Goal: Information Seeking & Learning: Learn about a topic

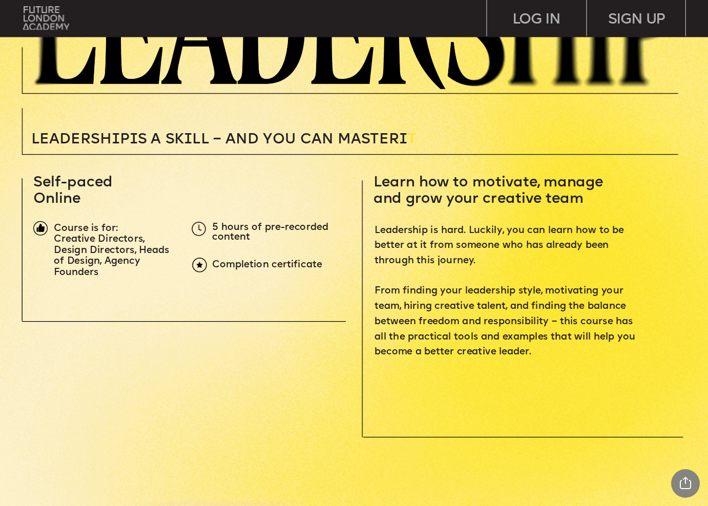
scroll to position [215, 0]
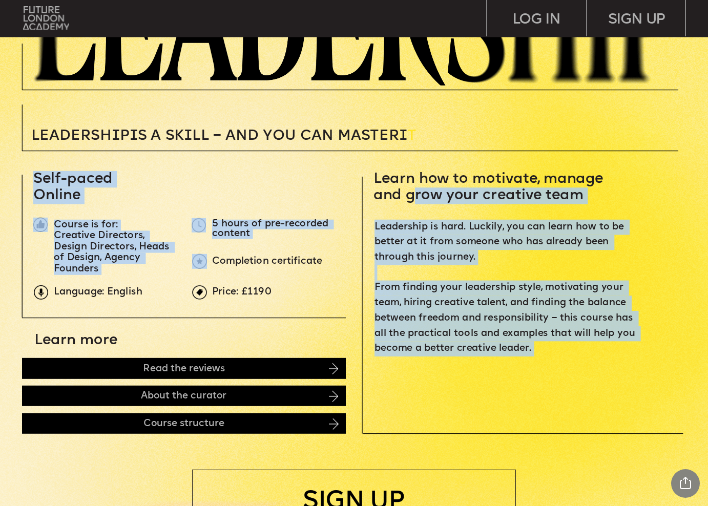
drag, startPoint x: 416, startPoint y: 192, endPoint x: 430, endPoint y: 359, distance: 167.6
click at [430, 359] on p "‍" at bounding box center [507, 364] width 266 height 15
drag, startPoint x: 430, startPoint y: 359, endPoint x: 426, endPoint y: 194, distance: 165.0
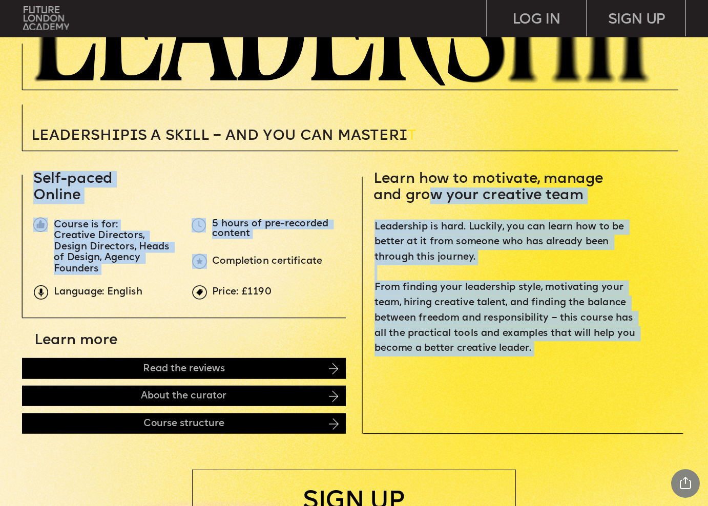
click at [426, 194] on span "Learn how to motivate, manage and grow your creative team" at bounding box center [490, 187] width 234 height 31
drag, startPoint x: 426, startPoint y: 194, endPoint x: 427, endPoint y: 340, distance: 146.5
click at [427, 348] on span "Leadership is hard. Luckily, you can learn how to be better at it from someone …" at bounding box center [505, 288] width 263 height 131
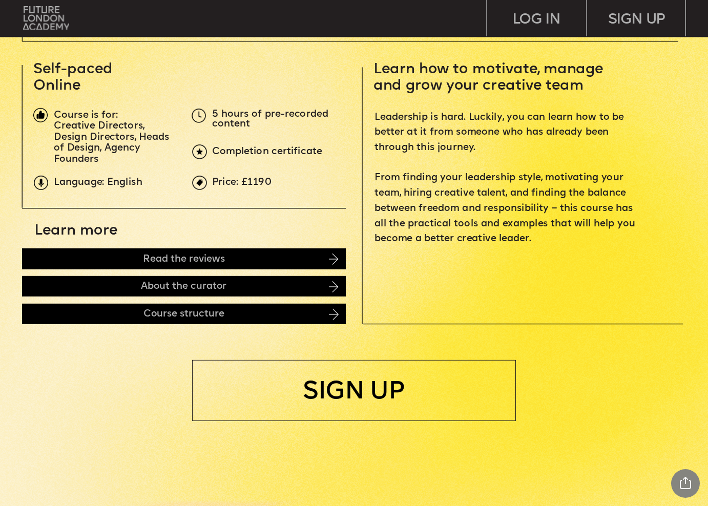
scroll to position [340, 0]
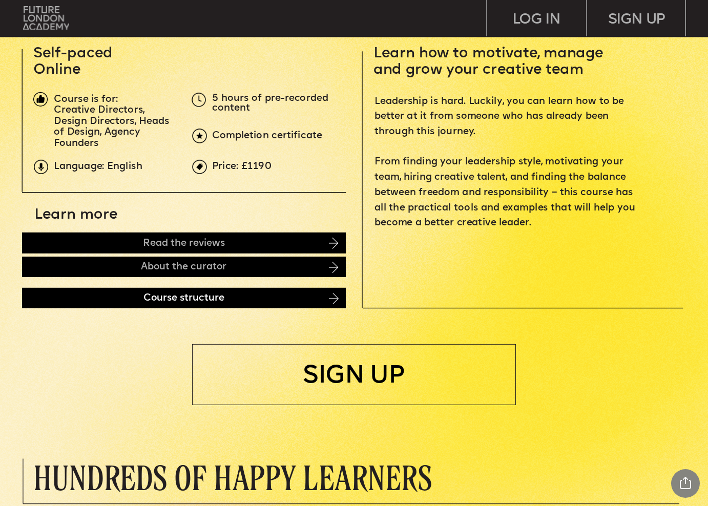
click at [322, 297] on div "Course structure" at bounding box center [184, 297] width 324 height 20
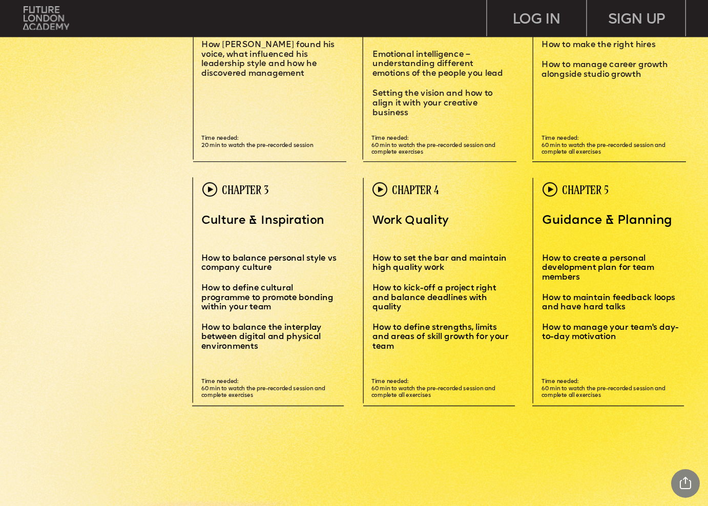
scroll to position [2188, 0]
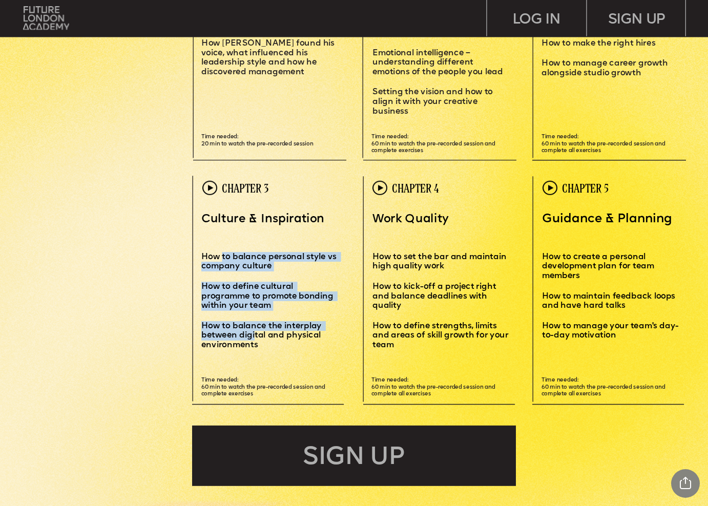
drag, startPoint x: 223, startPoint y: 257, endPoint x: 254, endPoint y: 334, distance: 83.2
click at [254, 331] on div "Culture & Inspiration How to balance personal style vs company culture How to d…" at bounding box center [269, 281] width 136 height 138
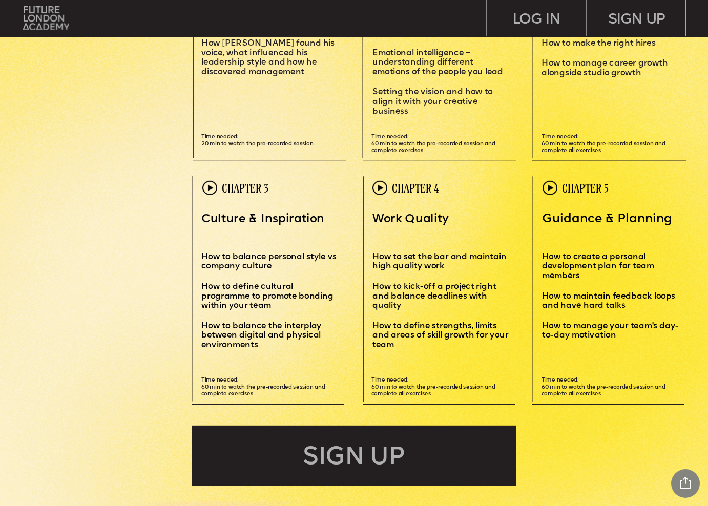
click at [254, 334] on span "How to balance the interplay between digital and physical environments" at bounding box center [262, 336] width 122 height 28
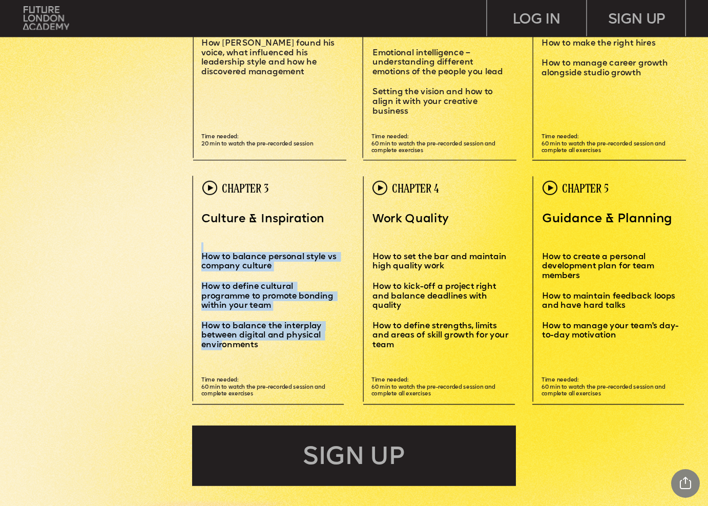
drag, startPoint x: 220, startPoint y: 339, endPoint x: 232, endPoint y: 240, distance: 99.5
click at [231, 241] on div "Culture & Inspiration How to balance personal style vs company culture How to d…" at bounding box center [269, 281] width 136 height 138
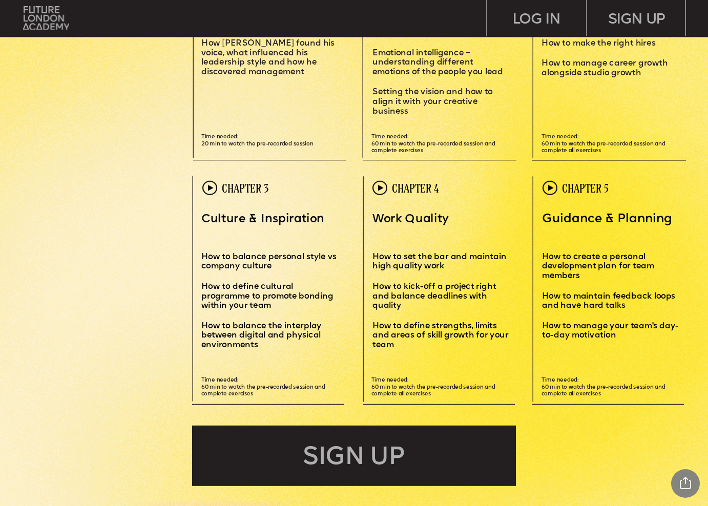
click at [232, 240] on p at bounding box center [269, 234] width 136 height 15
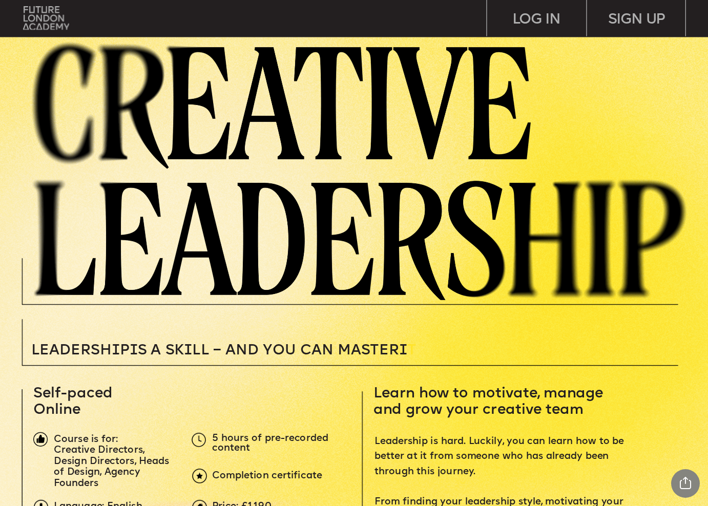
scroll to position [0, 0]
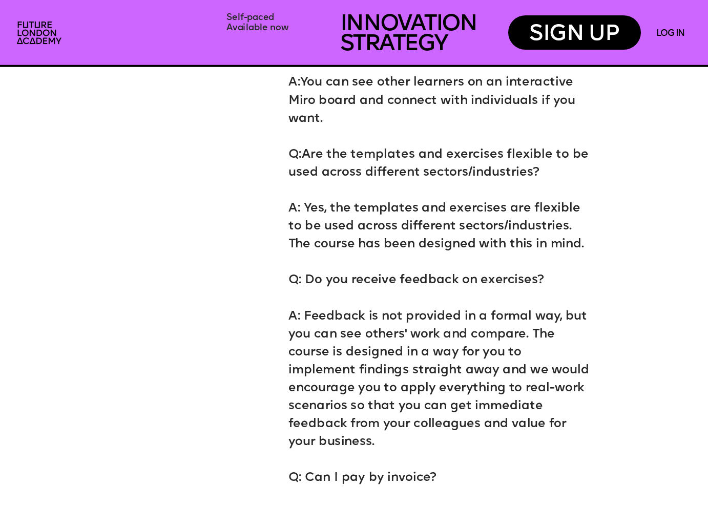
scroll to position [4687, 0]
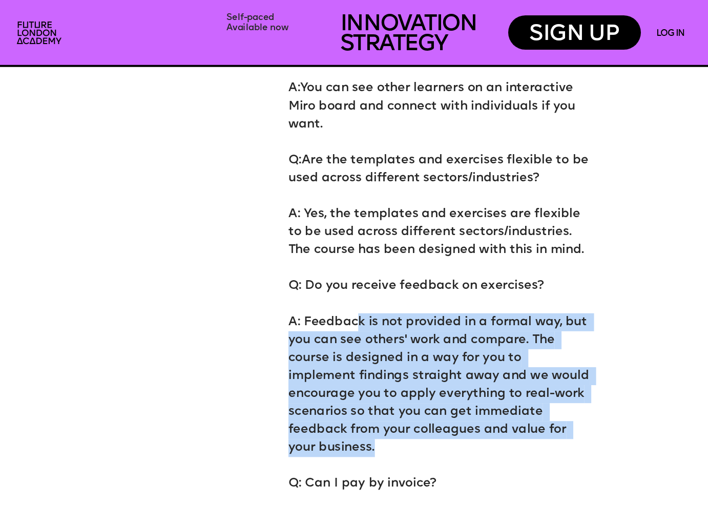
drag, startPoint x: 357, startPoint y: 301, endPoint x: 463, endPoint y: 418, distance: 157.4
click at [463, 418] on div "Q: How much time do I need to complete the experience? A: Around 8 hours to wat…" at bounding box center [438, 309] width 301 height 1070
click at [463, 457] on p at bounding box center [438, 466] width 301 height 18
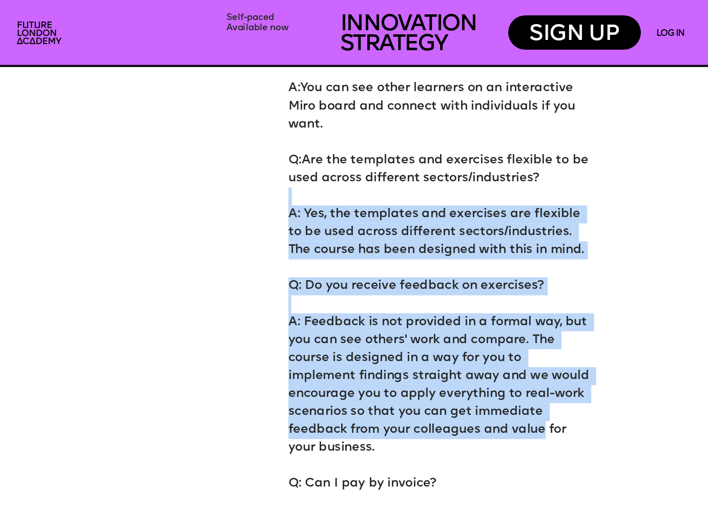
drag, startPoint x: 446, startPoint y: 403, endPoint x: 412, endPoint y: 185, distance: 219.8
click at [412, 185] on div "Q: How much time do I need to complete the experience? A: Around 8 hours to wat…" at bounding box center [438, 309] width 301 height 1070
click at [412, 187] on p "A: Yes, the templates and exercises are flexible to be used across different se…" at bounding box center [438, 223] width 301 height 72
drag, startPoint x: 412, startPoint y: 185, endPoint x: 415, endPoint y: 405, distance: 219.8
click at [415, 404] on div "Q: How much time do I need to complete the experience? A: Around 8 hours to wat…" at bounding box center [438, 309] width 301 height 1070
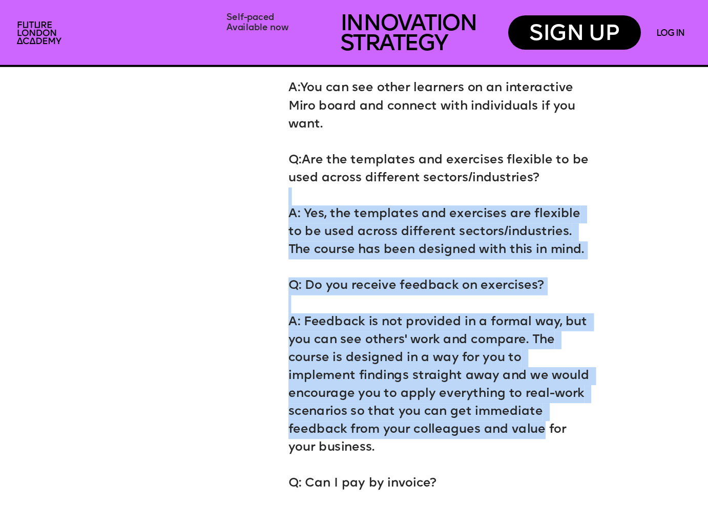
click at [415, 405] on span "A: Feedback is not provided in a formal way, but you can see others' work and c…" at bounding box center [440, 385] width 304 height 138
drag, startPoint x: 415, startPoint y: 405, endPoint x: 416, endPoint y: 189, distance: 216.7
click at [416, 189] on div "Q: How much time do I need to complete the experience? A: Around 8 hours to wat…" at bounding box center [438, 309] width 301 height 1070
click at [416, 189] on p "A: Yes, the templates and exercises are flexible to be used across different se…" at bounding box center [438, 223] width 301 height 72
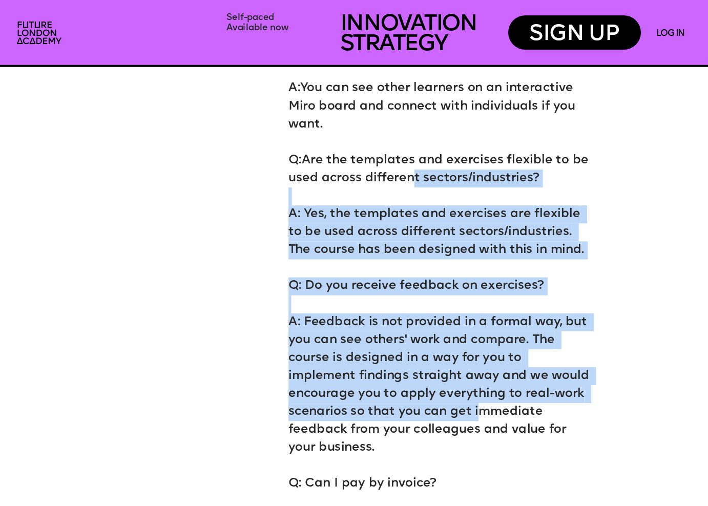
drag, startPoint x: 413, startPoint y: 163, endPoint x: 420, endPoint y: 399, distance: 235.7
click at [420, 399] on div "Q: How much time do I need to complete the experience? A: Around 8 hours to wat…" at bounding box center [438, 309] width 301 height 1070
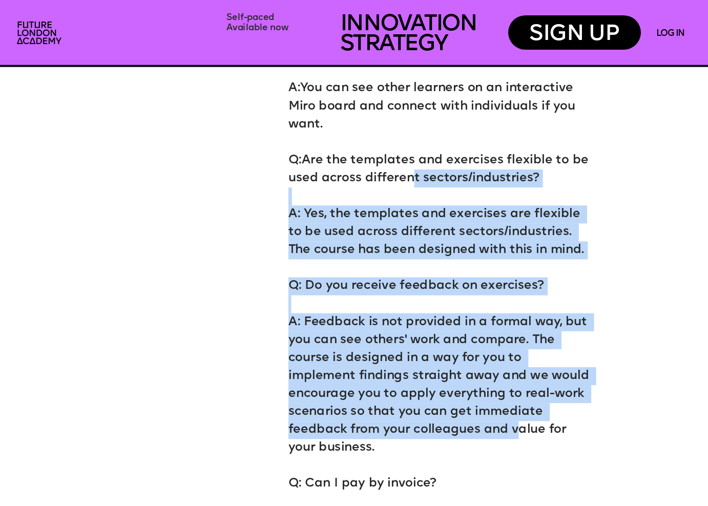
click at [420, 399] on span "A: Feedback is not provided in a formal way, but you can see others' work and c…" at bounding box center [440, 385] width 304 height 138
drag, startPoint x: 420, startPoint y: 399, endPoint x: 408, endPoint y: 180, distance: 219.0
click at [408, 180] on div "Q: How much time do I need to complete the experience? A: Around 8 hours to wat…" at bounding box center [438, 309] width 301 height 1070
click at [408, 187] on p "A: Yes, the templates and exercises are flexible to be used across different se…" at bounding box center [438, 223] width 301 height 72
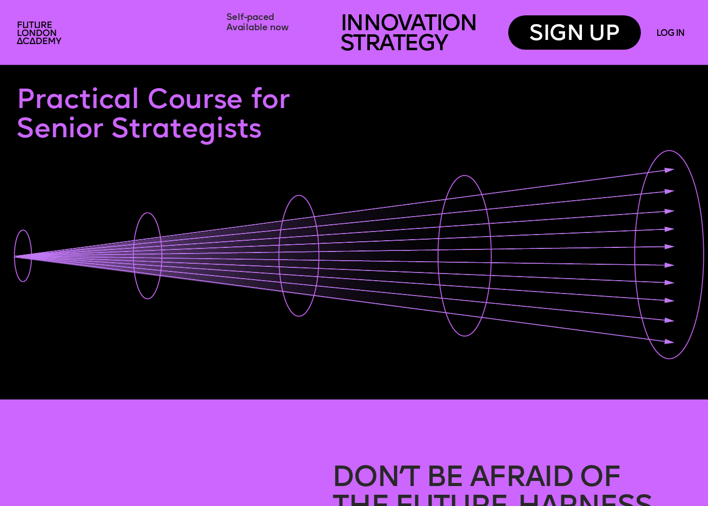
scroll to position [0, 0]
